Goal: Information Seeking & Learning: Learn about a topic

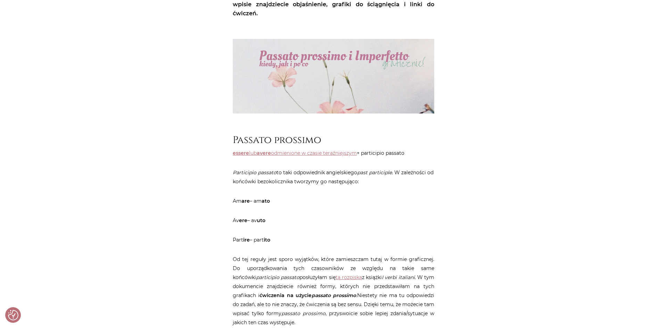
scroll to position [195, 0]
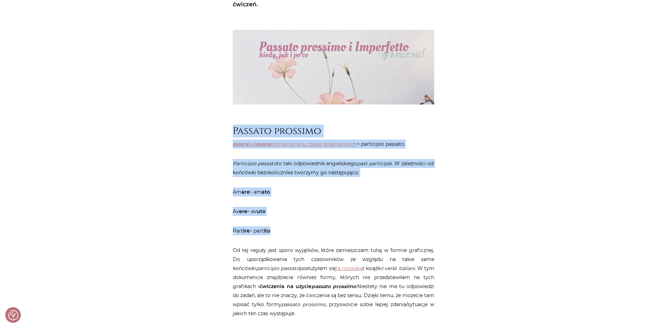
drag, startPoint x: 247, startPoint y: 140, endPoint x: 303, endPoint y: 234, distance: 109.0
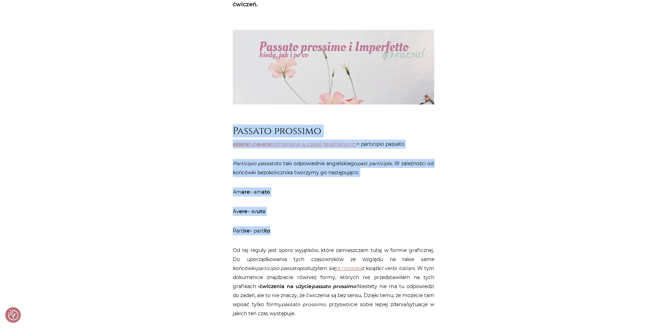
drag, startPoint x: 232, startPoint y: 141, endPoint x: 272, endPoint y: 218, distance: 86.9
copy article "Passato prossimo essere lub avere odmienione w czasie teraźniejszym + participi…"
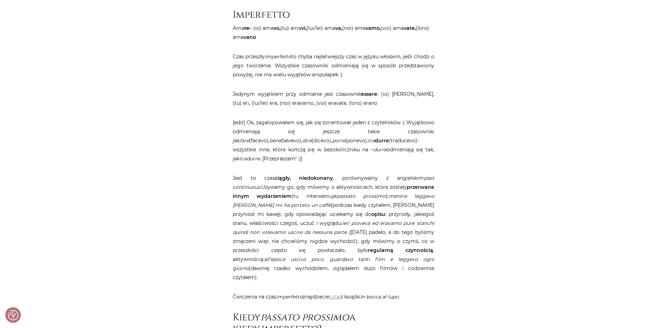
scroll to position [2237, 0]
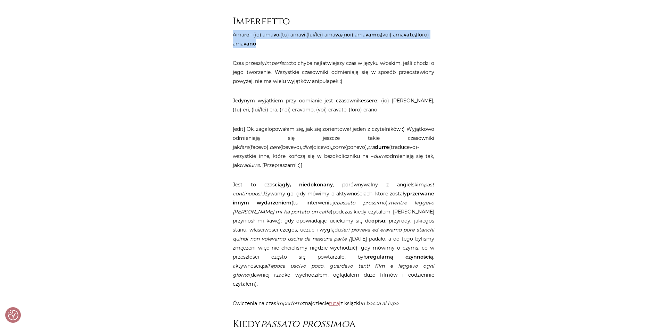
drag, startPoint x: 239, startPoint y: 49, endPoint x: 251, endPoint y: 64, distance: 18.4
click at [257, 48] on p "Ama re – (io) ama vo, (tu) ama vi, (lui/lei) ama va, (noi) ama vamo, (voi) ama …" at bounding box center [334, 39] width 202 height 18
copy p "Ama re – (io) ama vo, (tu) ama vi, (lui/lei) ama va, (noi) ama vamo, (voi) ama …"
click at [335, 48] on p "Ama re – (io) ama vo, (tu) ama vi, (lui/lei) ama va, (noi) ama vamo, (voi) ama …" at bounding box center [334, 39] width 202 height 18
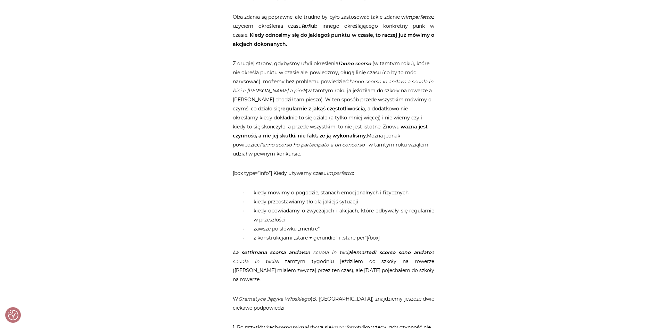
scroll to position [2879, 0]
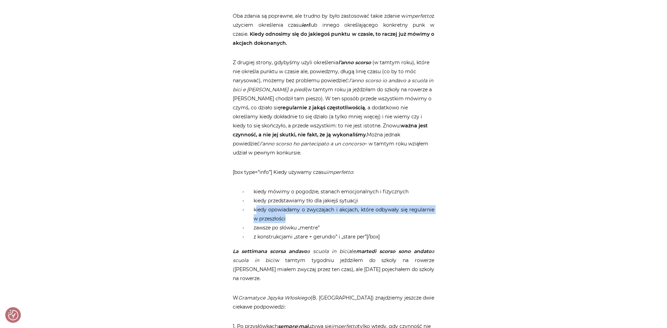
drag, startPoint x: 260, startPoint y: 195, endPoint x: 287, endPoint y: 201, distance: 27.4
click at [287, 205] on li "kiedy opowiadamy o zwyczajach i akcjach, które odbywały się regularnie w przesz…" at bounding box center [341, 214] width 188 height 18
drag, startPoint x: 287, startPoint y: 201, endPoint x: 260, endPoint y: 193, distance: 27.5
click at [260, 205] on li "kiedy opowiadamy o zwyczajach i akcjach, które odbywały się regularnie w przesz…" at bounding box center [341, 214] width 188 height 18
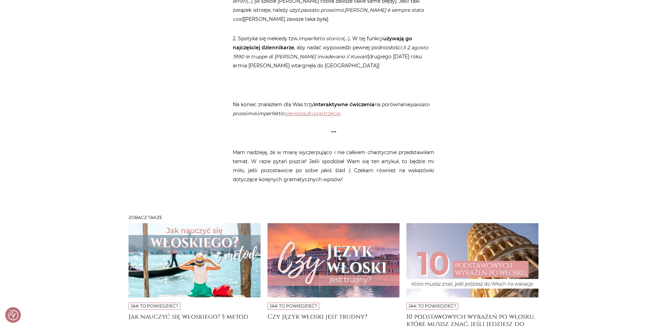
scroll to position [3235, 0]
